Goal: Navigation & Orientation: Go to known website

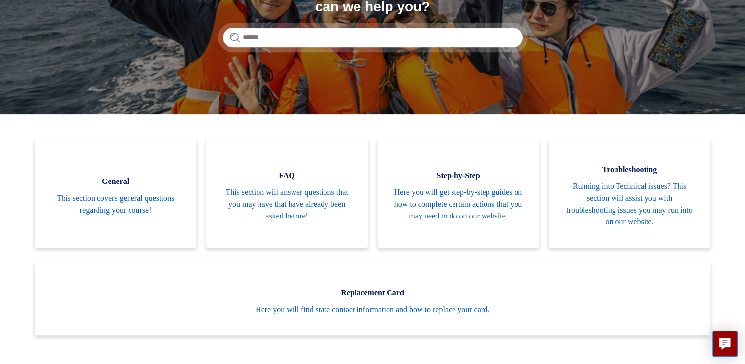
scroll to position [147, 0]
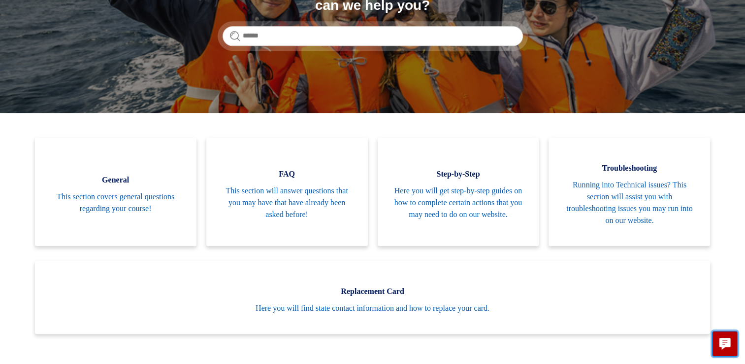
click at [730, 346] on icon "Live chat" at bounding box center [725, 341] width 11 height 9
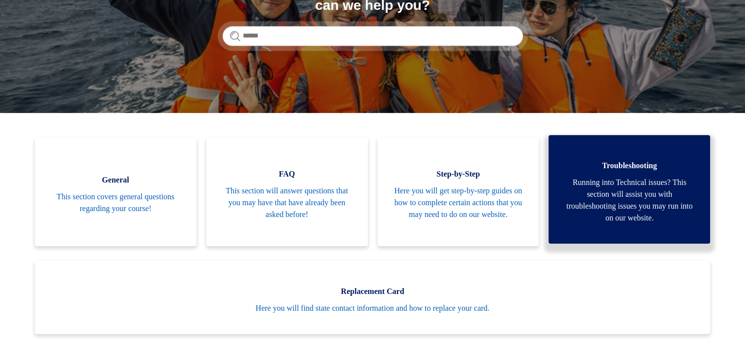
scroll to position [0, 0]
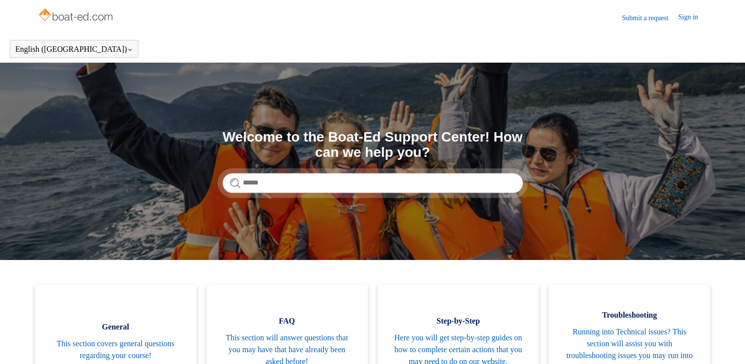
click at [697, 17] on link "Sign in" at bounding box center [693, 18] width 30 height 12
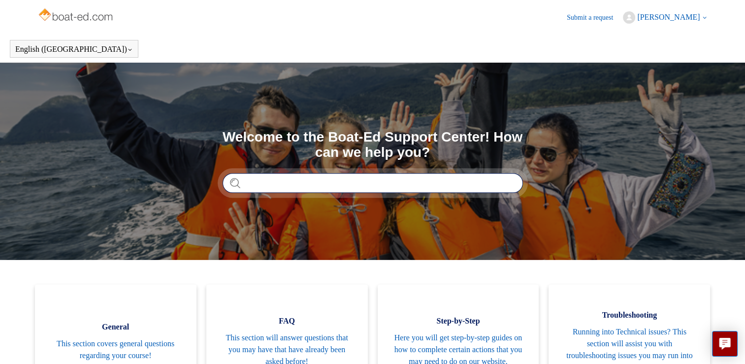
click at [289, 181] on input "Search" at bounding box center [373, 183] width 300 height 20
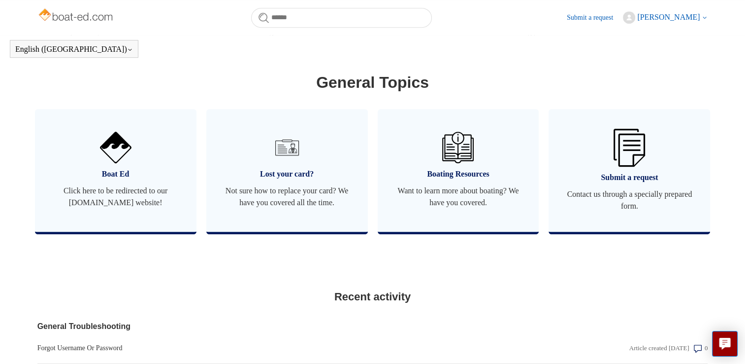
scroll to position [550, 0]
click at [135, 193] on span "Click here to be redirected to our [DOMAIN_NAME] website!" at bounding box center [116, 196] width 132 height 24
